Goal: Navigation & Orientation: Find specific page/section

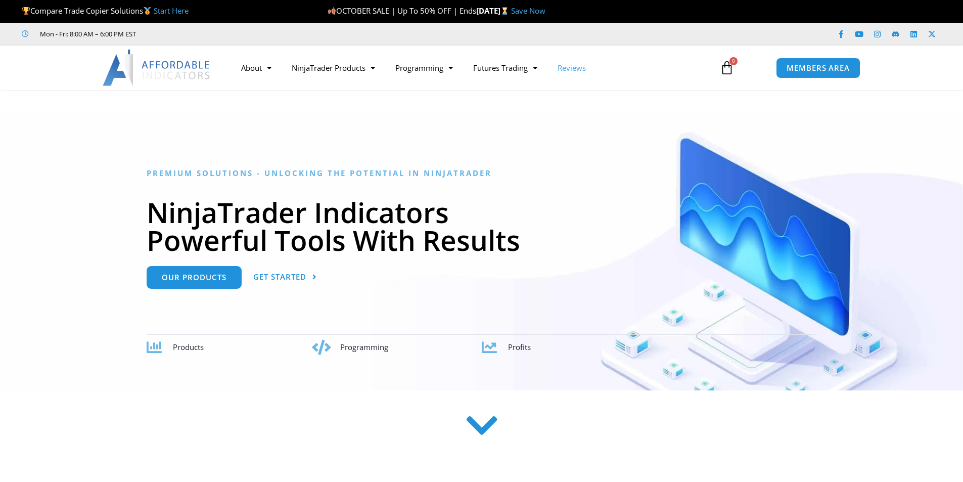
click at [567, 67] on link "Reviews" at bounding box center [572, 67] width 49 height 23
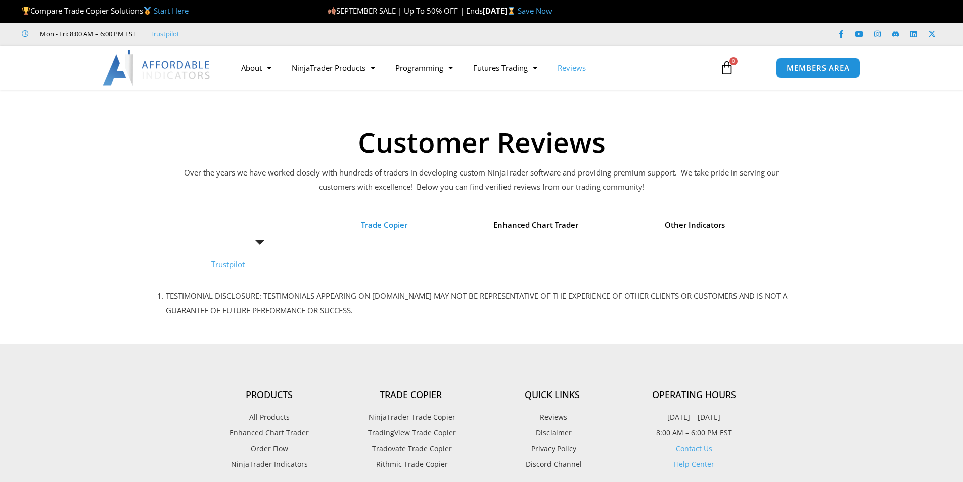
click at [389, 225] on span "Trade Copier" at bounding box center [384, 225] width 47 height 14
click at [386, 240] on li "Trade Copier" at bounding box center [384, 224] width 104 height 29
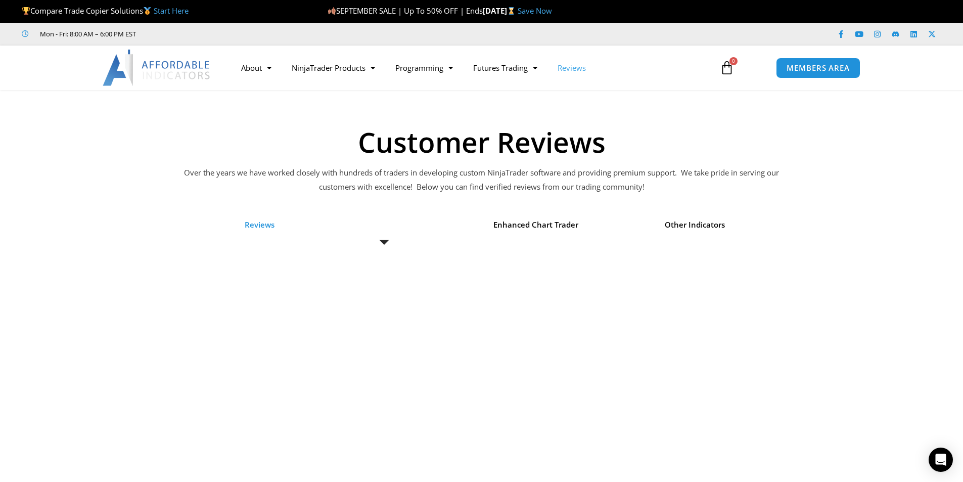
click at [253, 227] on span "Reviews" at bounding box center [260, 225] width 30 height 14
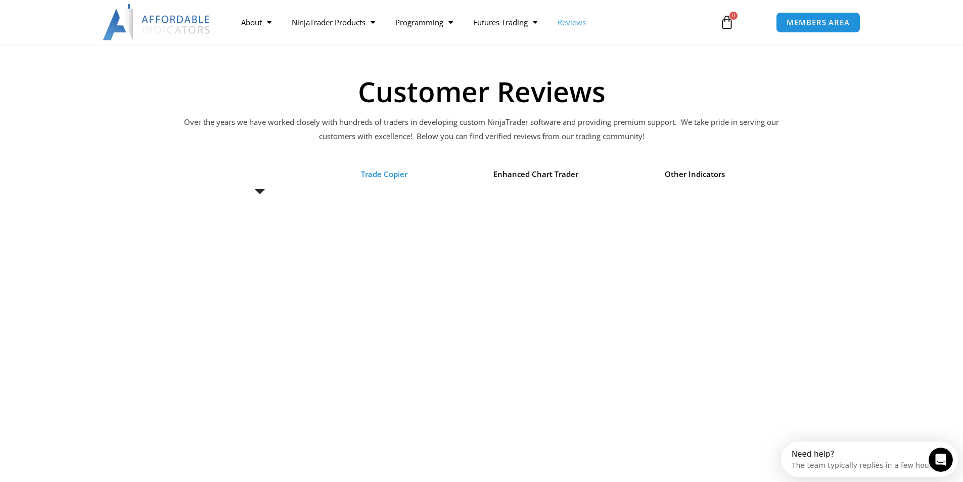
click at [394, 168] on span "Trade Copier" at bounding box center [384, 174] width 47 height 14
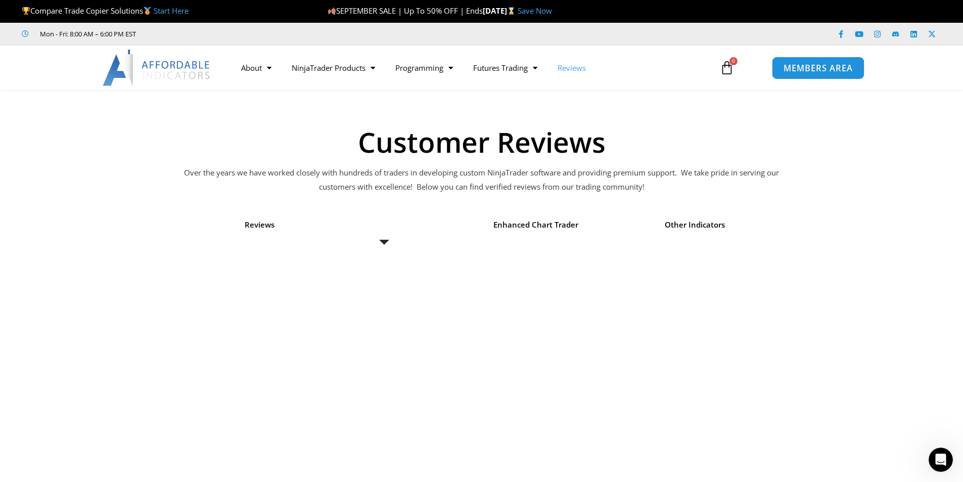
click at [822, 69] on span "MEMBERS AREA" at bounding box center [818, 68] width 69 height 9
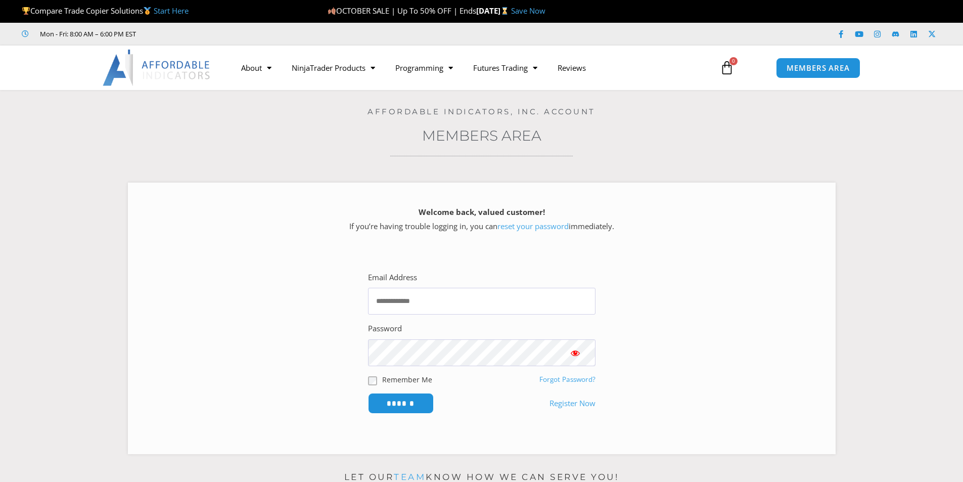
click at [177, 10] on link "Start Here" at bounding box center [171, 11] width 35 height 10
